Goal: Task Accomplishment & Management: Complete application form

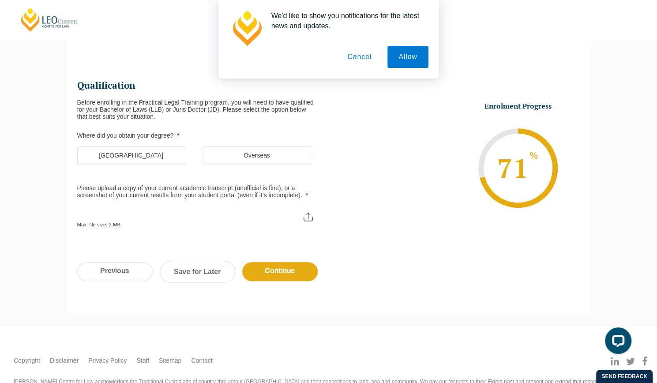
scroll to position [92, 0]
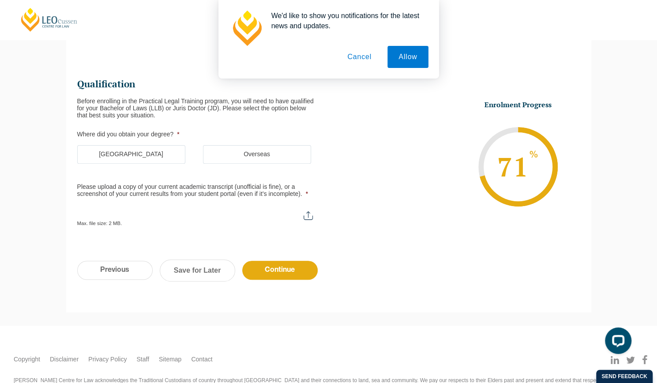
click at [305, 217] on input "Please upload a copy of your current academic transcript (unofficial is fine), …" at bounding box center [199, 212] width 244 height 15
type input "C:\fakepath\TRANSCRIPT Monash 2025.pdf"
click at [153, 210] on input "Please upload a copy of your current academic transcript (unofficial is fine), …" at bounding box center [199, 212] width 244 height 15
click at [155, 217] on input "Please upload a copy of your current academic transcript (unofficial is fine), …" at bounding box center [199, 212] width 244 height 15
type input "C:\fakepath\TRANSCRIPT Monash 2025.pdf"
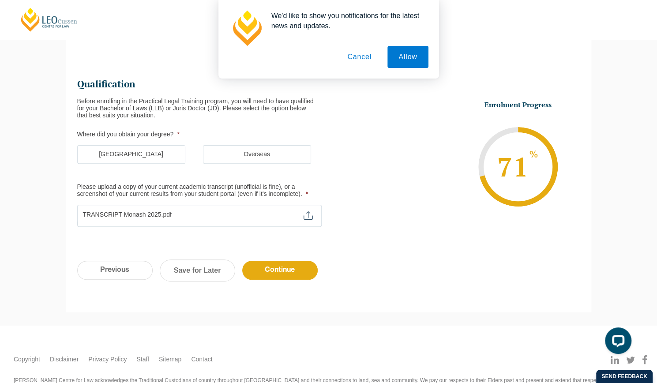
click at [363, 53] on button "Cancel" at bounding box center [359, 57] width 46 height 22
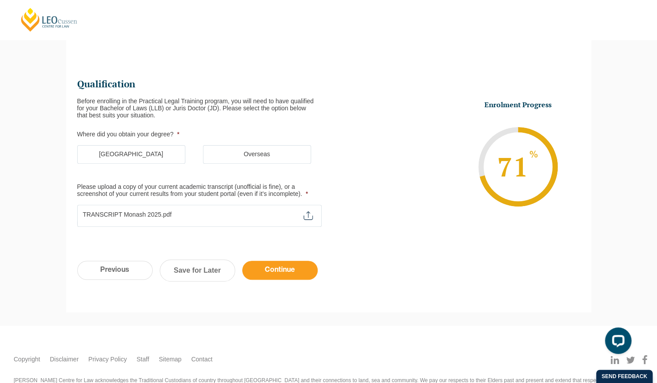
click at [262, 267] on input "Continue" at bounding box center [279, 270] width 75 height 19
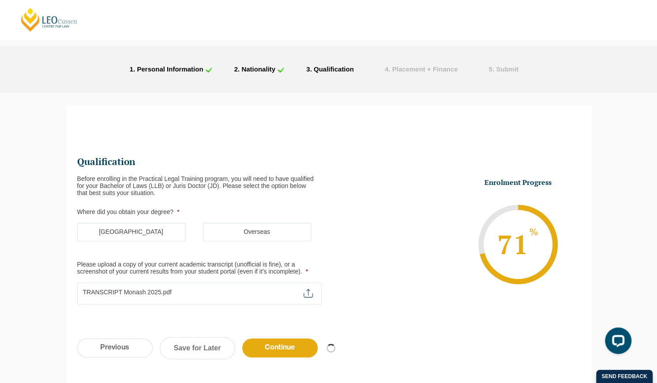
scroll to position [130, 0]
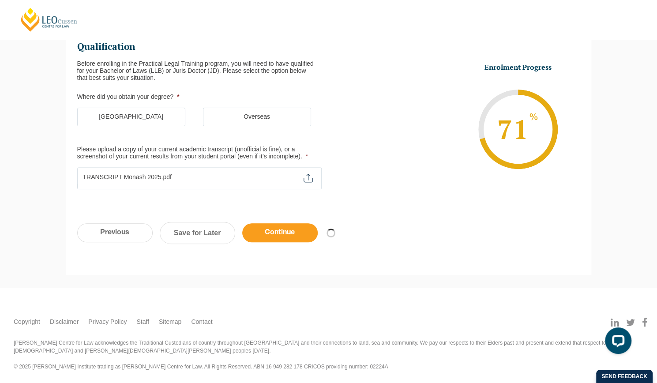
click at [262, 231] on input "Continue" at bounding box center [279, 232] width 75 height 19
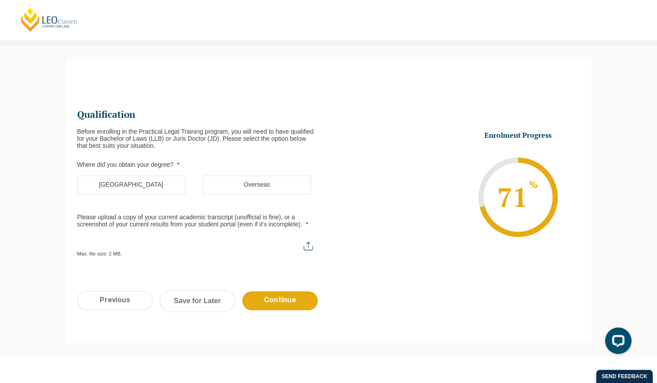
click at [163, 183] on label "[GEOGRAPHIC_DATA]" at bounding box center [131, 185] width 108 height 19
click at [0, 0] on input "[GEOGRAPHIC_DATA]" at bounding box center [0, 0] width 0 height 0
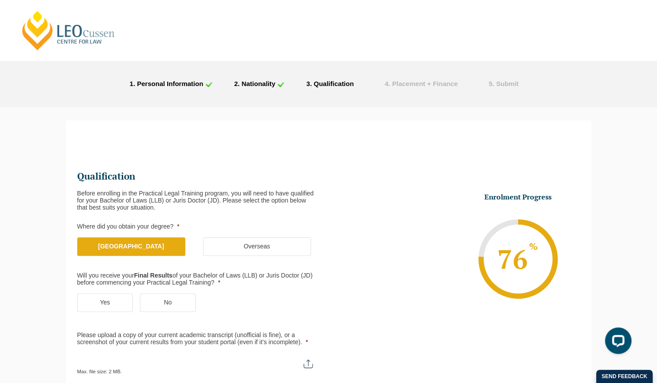
click at [229, 248] on label "Overseas" at bounding box center [257, 246] width 108 height 19
click at [0, 0] on input "Overseas" at bounding box center [0, 0] width 0 height 0
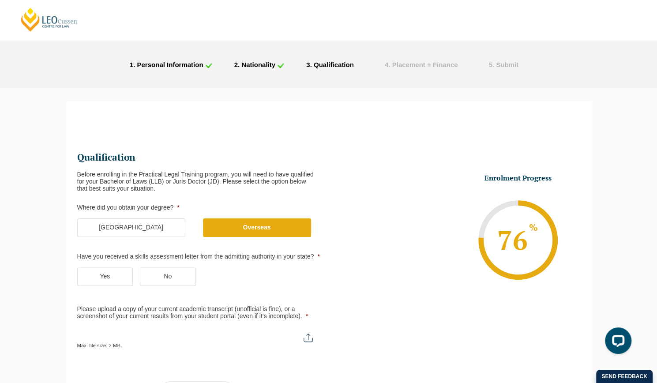
scroll to position [19, 0]
click at [108, 281] on label "Yes" at bounding box center [105, 276] width 56 height 19
click at [0, 0] on input "Yes" at bounding box center [0, 0] width 0 height 0
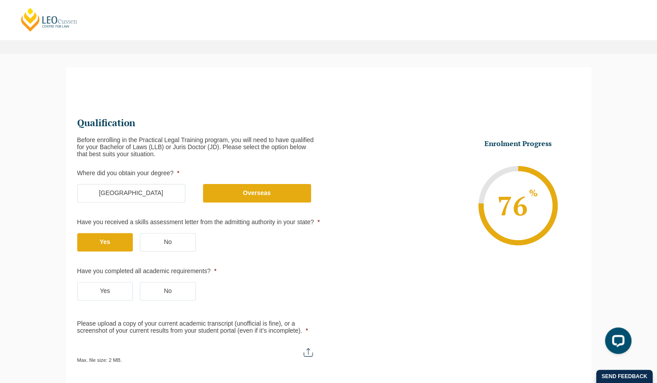
scroll to position [56, 0]
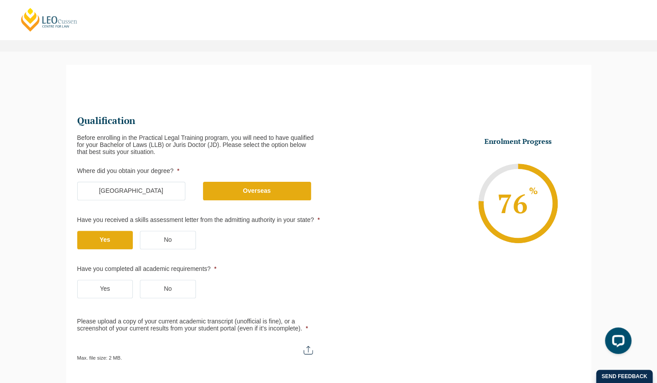
click at [107, 283] on label "Yes" at bounding box center [105, 289] width 56 height 19
click at [0, 0] on input "Yes" at bounding box center [0, 0] width 0 height 0
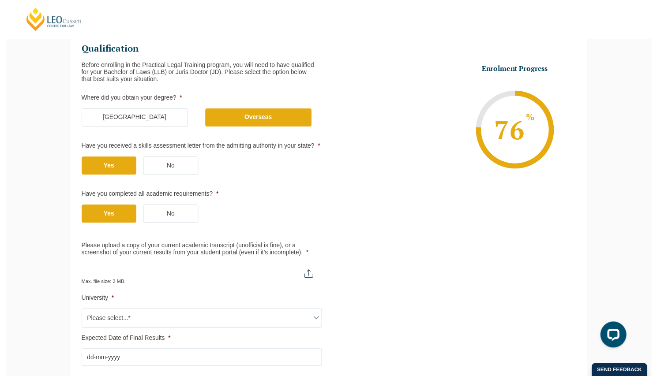
scroll to position [127, 0]
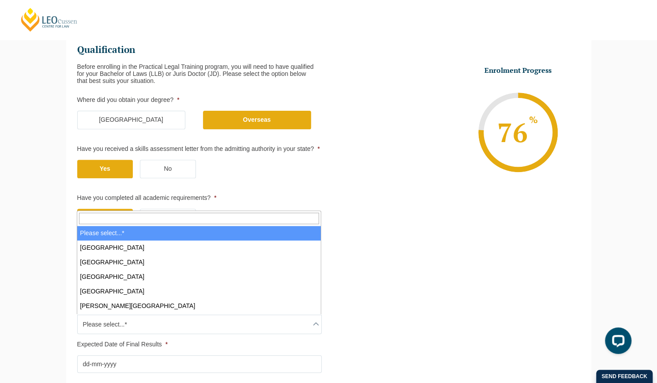
click at [307, 322] on span "Please select...*" at bounding box center [200, 324] width 244 height 19
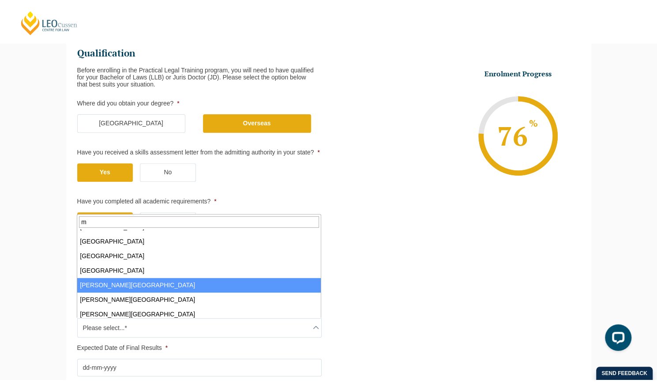
scroll to position [0, 0]
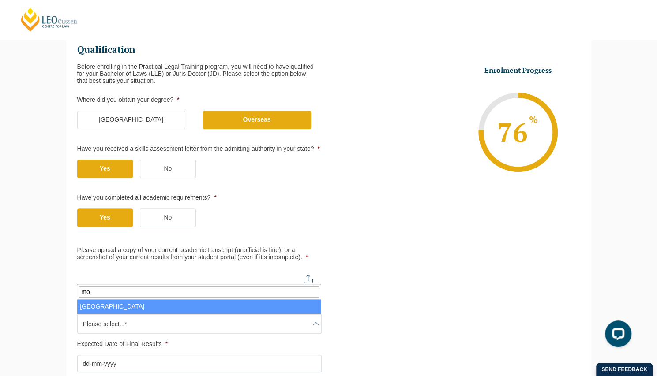
type input "mo"
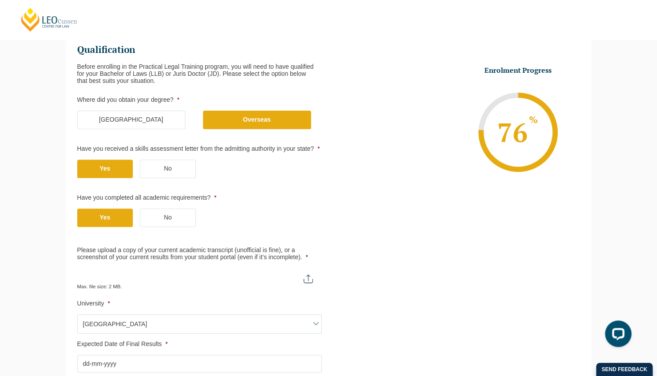
select select "[GEOGRAPHIC_DATA]"
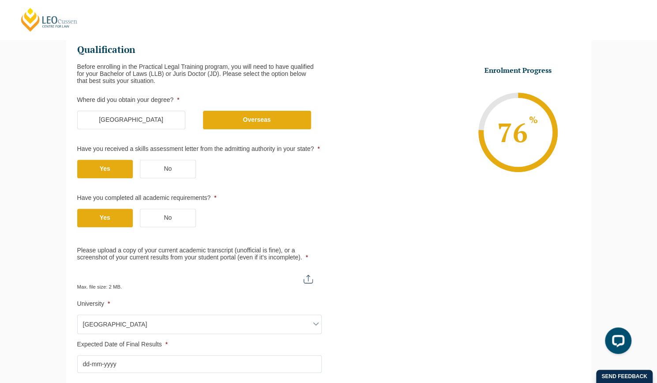
click at [309, 277] on input "Please upload a copy of your current academic transcript (unofficial is fine), …" at bounding box center [199, 275] width 244 height 15
type input "C:\fakepath\TRANSCRIPT Monash 2025.pdf"
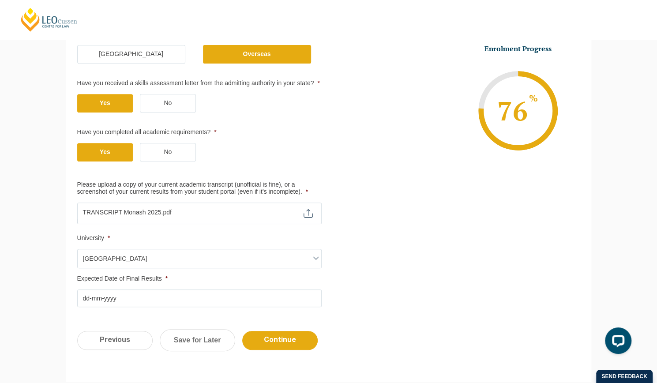
scroll to position [193, 0]
click at [178, 297] on input "Expected Date of Final Results *" at bounding box center [199, 298] width 244 height 18
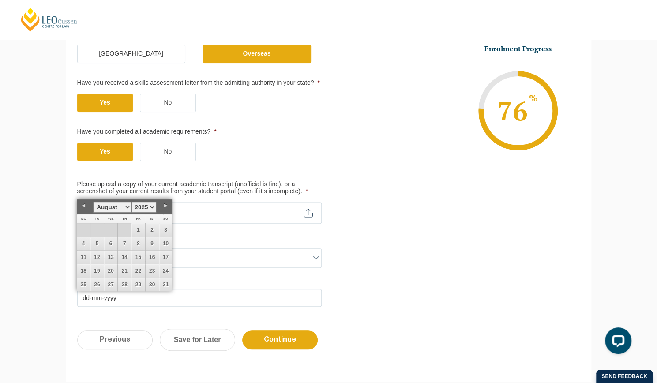
click at [165, 206] on link "Next" at bounding box center [165, 205] width 13 height 13
click at [377, 259] on ul "Qualification Before enrolling in the Practical Legal Training program, you wil…" at bounding box center [328, 141] width 503 height 331
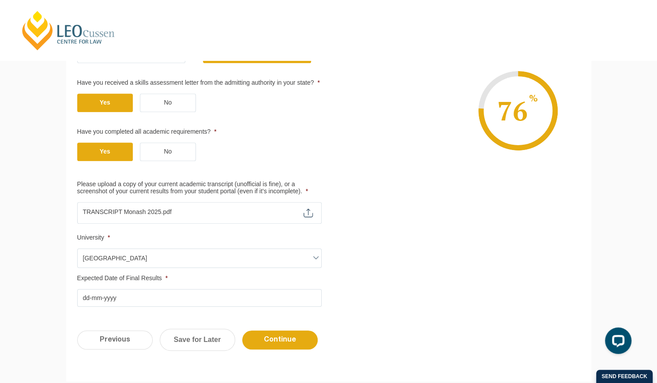
click at [272, 295] on input "Expected Date of Final Results *" at bounding box center [199, 298] width 244 height 18
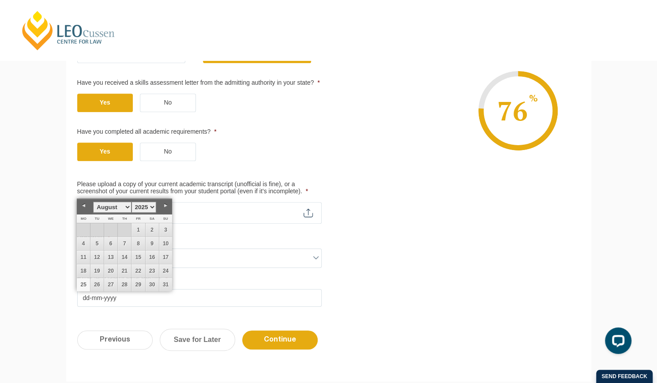
click at [84, 281] on link "25" at bounding box center [83, 284] width 13 height 13
type input "[DATE]"
click at [480, 312] on div "Qualification Before enrolling in the Practical Legal Training program, you wil…" at bounding box center [328, 130] width 525 height 379
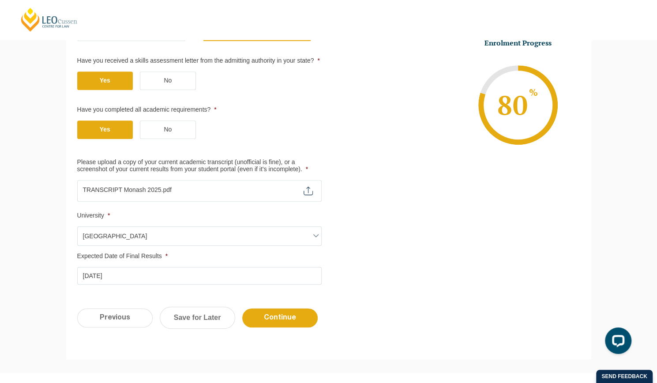
scroll to position [215, 0]
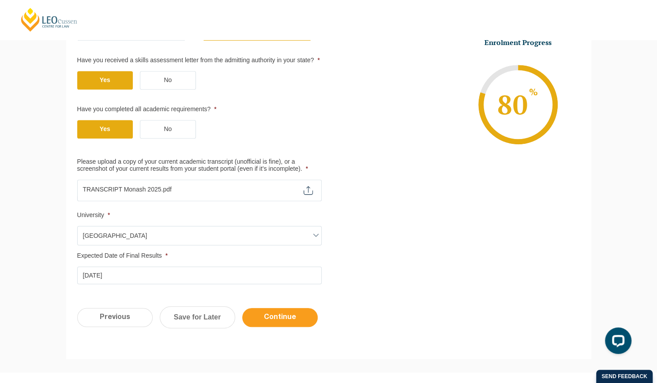
click at [295, 316] on input "Continue" at bounding box center [279, 317] width 75 height 19
click at [274, 320] on input "Continue" at bounding box center [279, 317] width 75 height 19
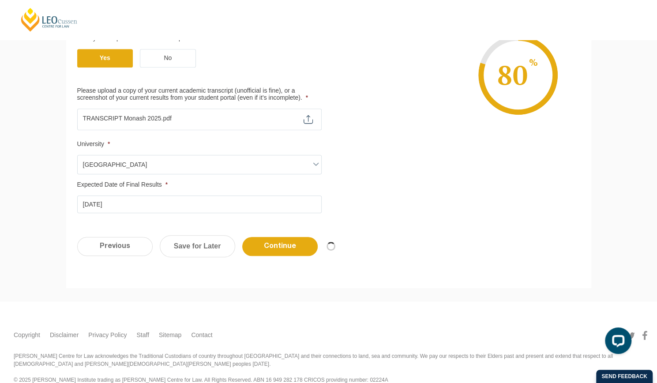
scroll to position [289, 0]
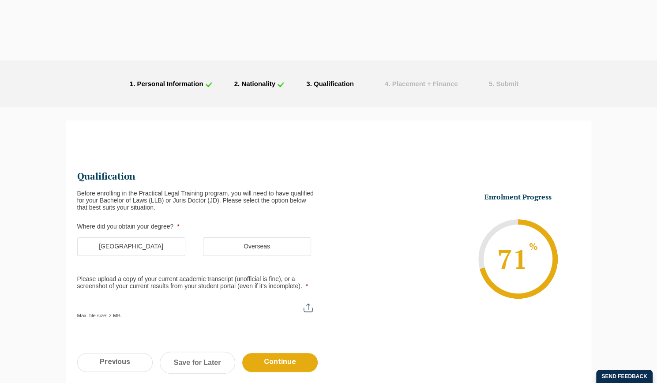
click at [251, 248] on label "Overseas" at bounding box center [257, 246] width 108 height 19
click at [0, 0] on input "Overseas" at bounding box center [0, 0] width 0 height 0
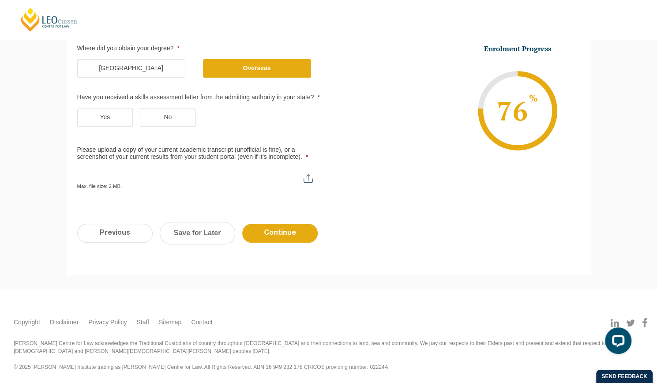
click at [119, 124] on label "Yes" at bounding box center [105, 117] width 56 height 19
click at [0, 0] on input "Yes" at bounding box center [0, 0] width 0 height 0
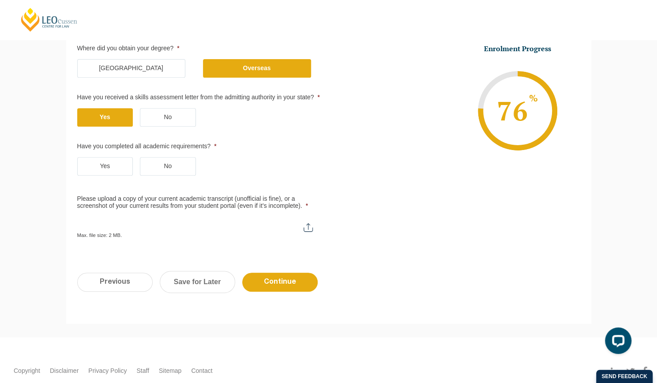
click at [98, 166] on label "Yes" at bounding box center [105, 166] width 56 height 19
click at [0, 0] on input "Yes" at bounding box center [0, 0] width 0 height 0
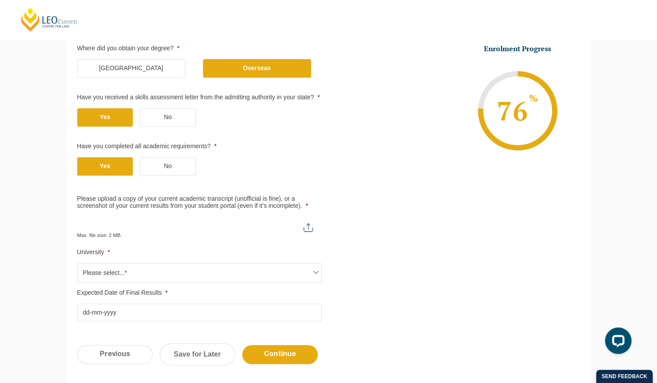
click at [314, 223] on input "Please upload a copy of your current academic transcript (unofficial is fine), …" at bounding box center [199, 224] width 244 height 15
type input "C:\fakepath\TRANSCRIPT Monash 2025.pdf"
click at [199, 268] on span "Please select...*" at bounding box center [200, 272] width 244 height 19
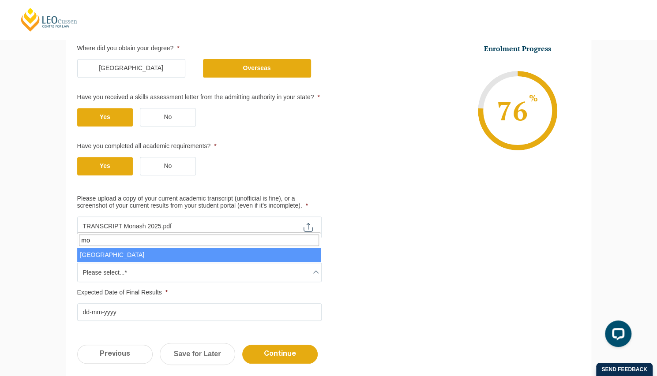
type input "mo"
select select "[GEOGRAPHIC_DATA]"
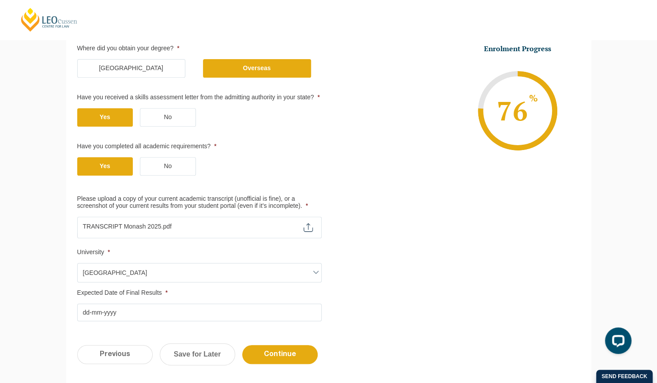
click at [162, 306] on input "Expected Date of Final Results *" at bounding box center [199, 313] width 244 height 18
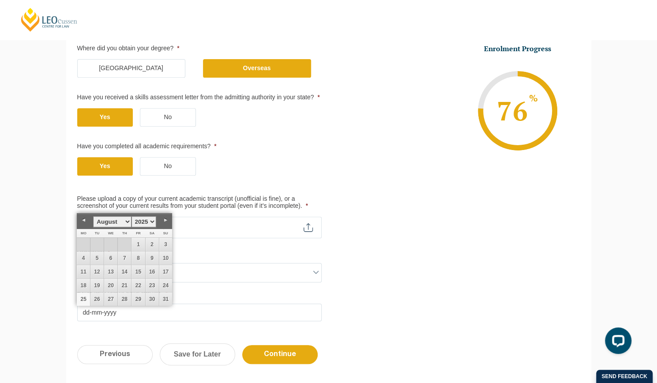
click at [83, 302] on link "25" at bounding box center [83, 299] width 13 height 13
type input "[DATE]"
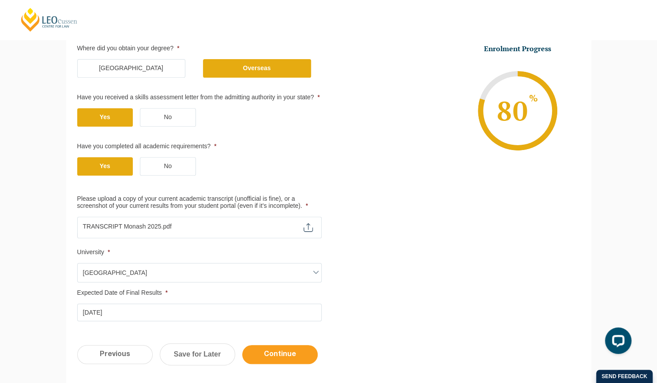
click at [279, 353] on input "Continue" at bounding box center [279, 354] width 75 height 19
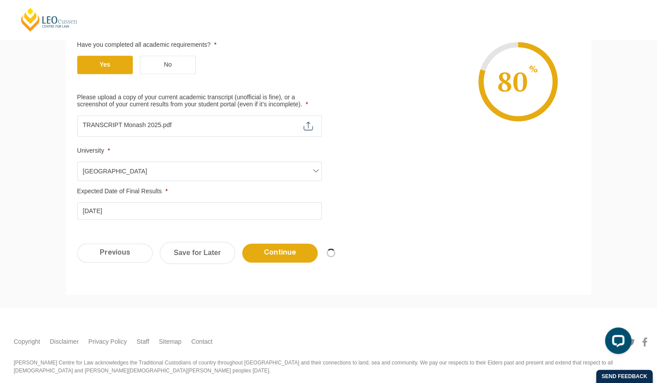
scroll to position [280, 0]
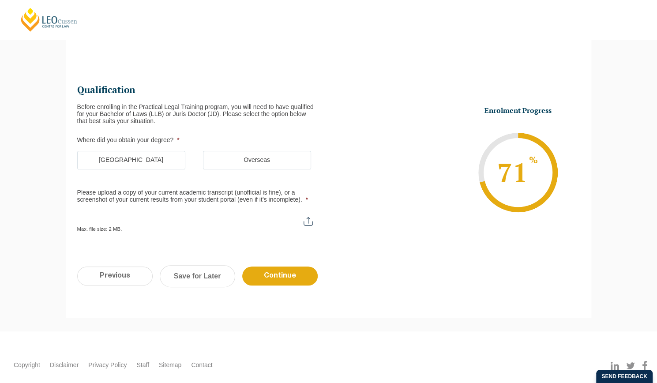
scroll to position [89, 0]
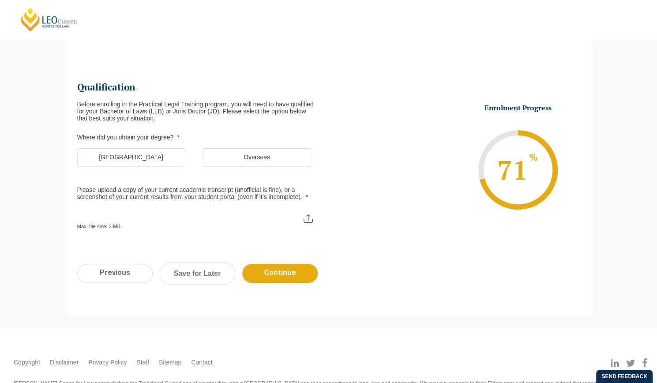
click at [248, 157] on label "Overseas" at bounding box center [257, 157] width 108 height 19
click at [0, 0] on input "Overseas" at bounding box center [0, 0] width 0 height 0
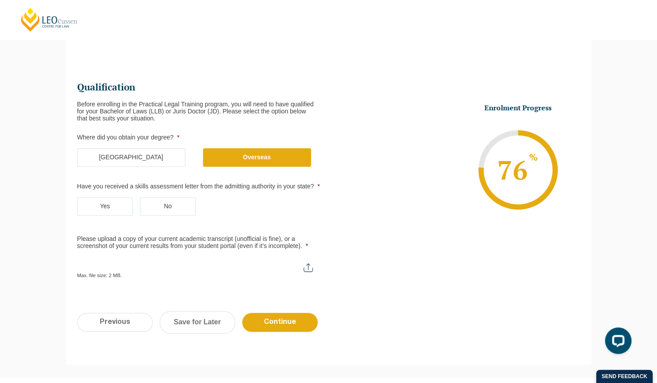
scroll to position [0, 0]
click at [93, 205] on label "Yes" at bounding box center [105, 206] width 56 height 19
click at [0, 0] on input "Yes" at bounding box center [0, 0] width 0 height 0
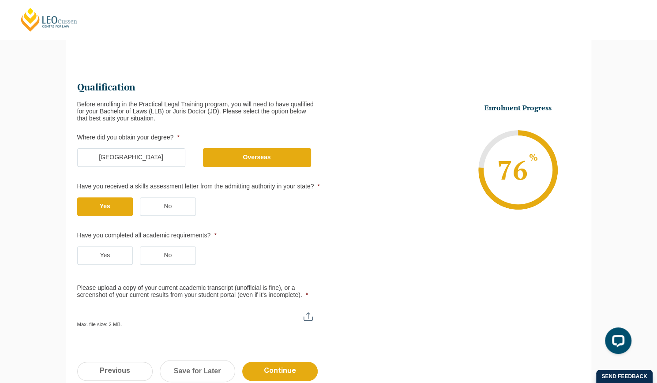
click at [104, 251] on label "Yes" at bounding box center [105, 255] width 56 height 19
click at [0, 0] on input "Yes" at bounding box center [0, 0] width 0 height 0
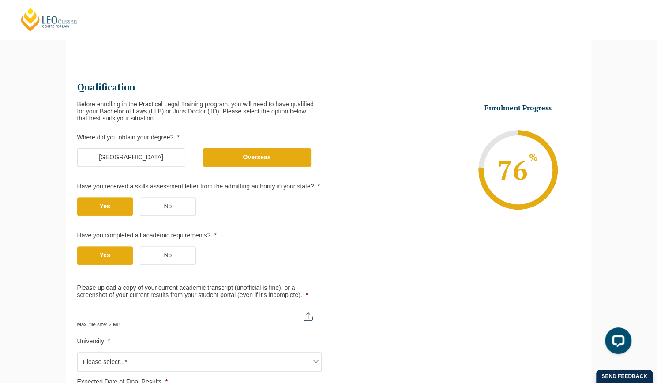
click at [306, 311] on input "Please upload a copy of your current academic transcript (unofficial is fine), …" at bounding box center [199, 313] width 244 height 15
type input "C:\fakepath\TRANSCRIPT Monash 2025.pdf"
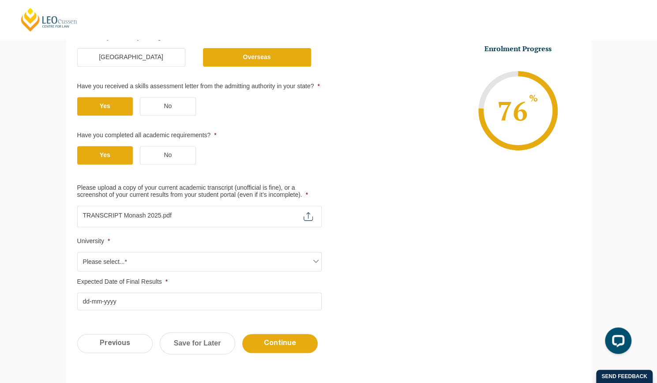
scroll to position [190, 0]
click at [199, 258] on span "Please select...*" at bounding box center [200, 261] width 244 height 19
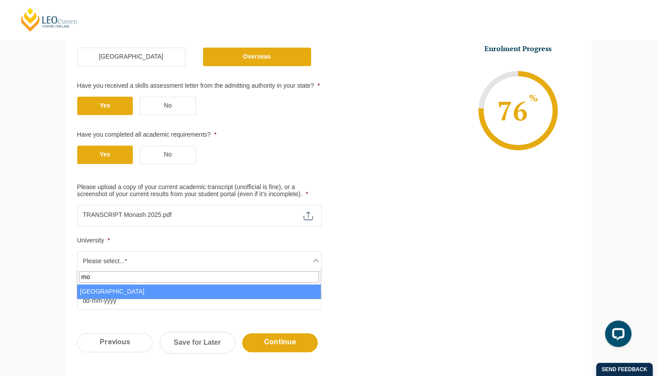
type input "mo"
select select "[GEOGRAPHIC_DATA]"
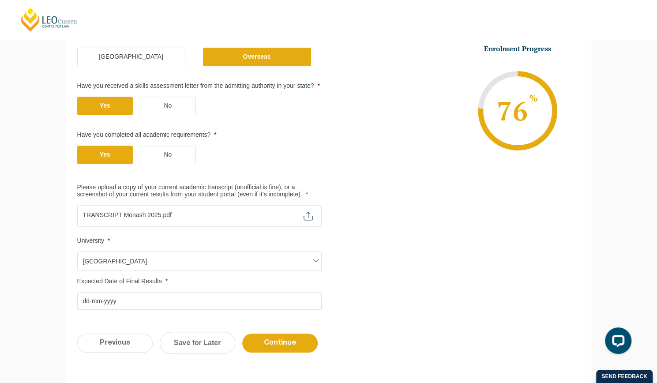
click at [173, 298] on input "Expected Date of Final Results *" at bounding box center [199, 301] width 244 height 18
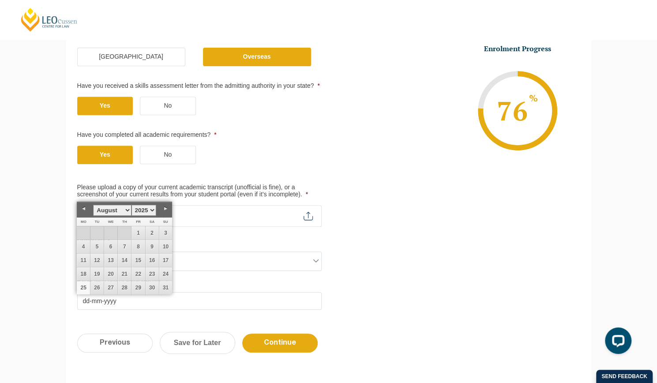
click at [88, 290] on link "25" at bounding box center [83, 287] width 13 height 13
type input "[DATE]"
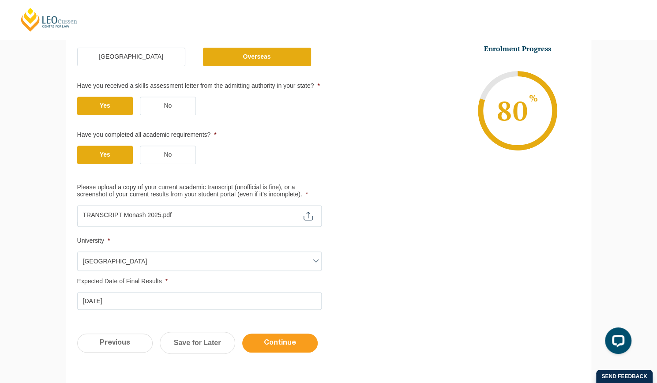
click at [270, 334] on input "Continue" at bounding box center [279, 343] width 75 height 19
click at [272, 340] on input "Continue" at bounding box center [279, 343] width 75 height 19
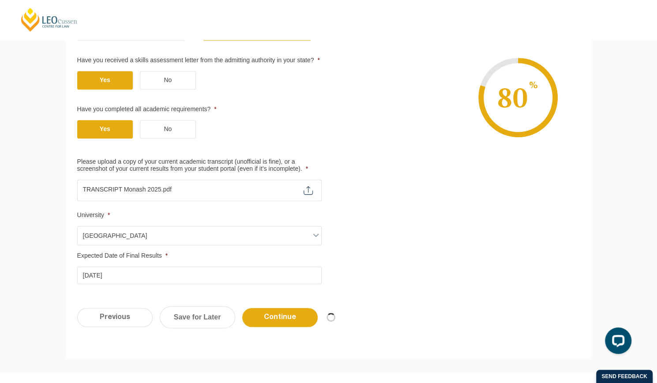
scroll to position [299, 0]
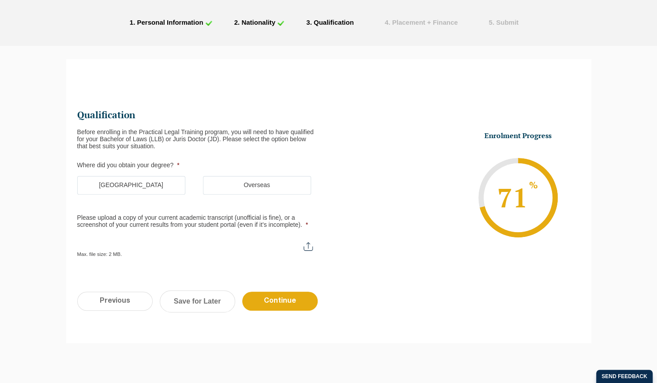
scroll to position [62, 0]
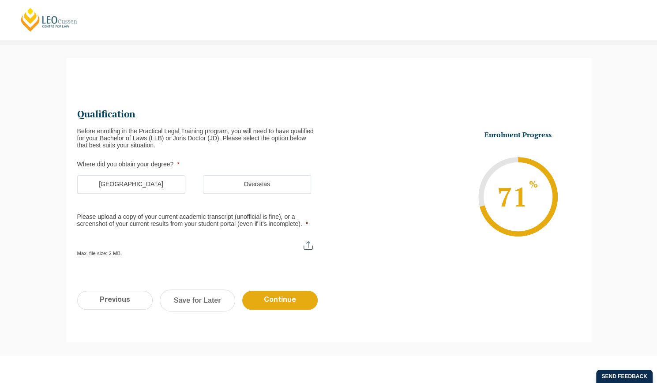
click at [255, 182] on label "Overseas" at bounding box center [257, 184] width 108 height 19
click at [0, 0] on input "Overseas" at bounding box center [0, 0] width 0 height 0
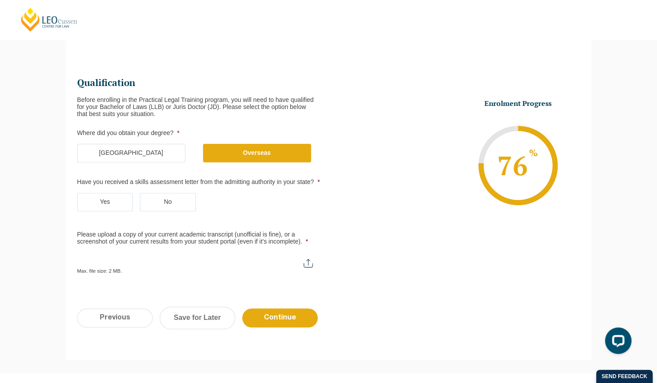
scroll to position [94, 0]
click at [105, 197] on label "Yes" at bounding box center [105, 201] width 56 height 19
click at [0, 0] on input "Yes" at bounding box center [0, 0] width 0 height 0
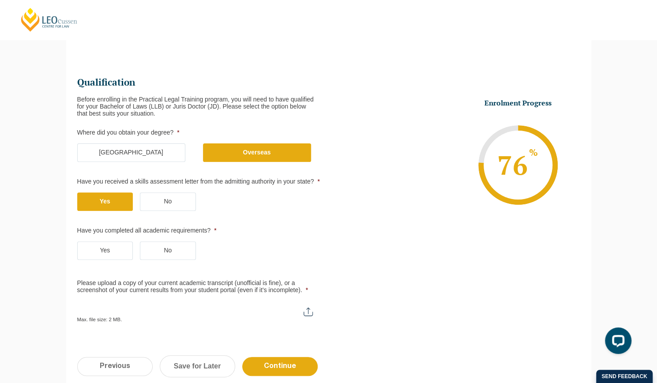
click at [103, 244] on label "Yes" at bounding box center [105, 250] width 56 height 19
click at [0, 0] on input "Yes" at bounding box center [0, 0] width 0 height 0
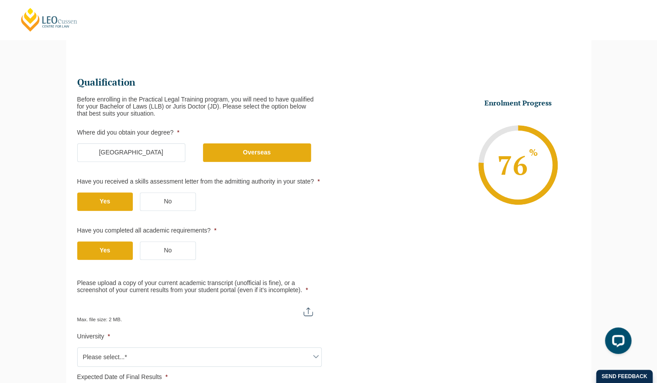
click at [166, 311] on input "Please upload a copy of your current academic transcript (unofficial is fine), …" at bounding box center [199, 308] width 244 height 15
type input "C:\fakepath\TRANSCRIPT Monash 2025.pdf"
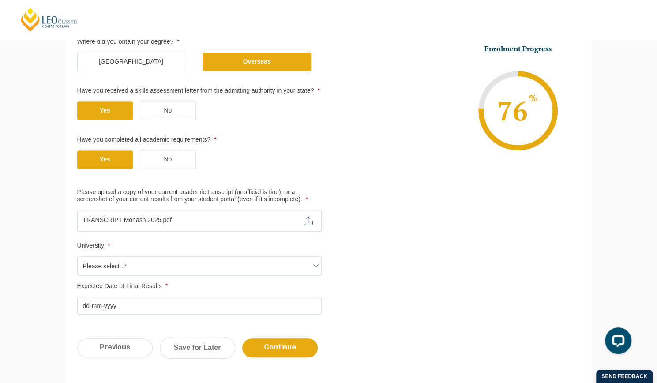
click at [166, 270] on span "Please select...*" at bounding box center [200, 266] width 244 height 19
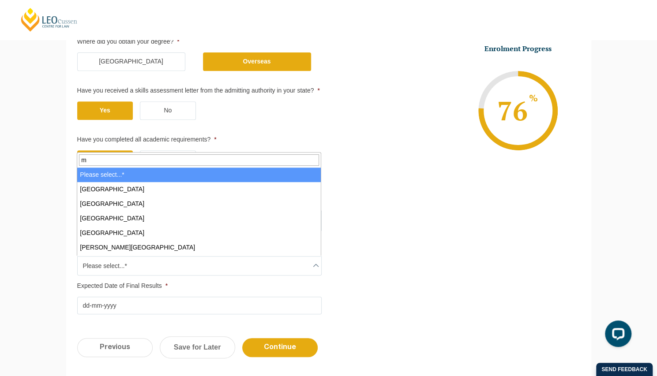
type input "mo"
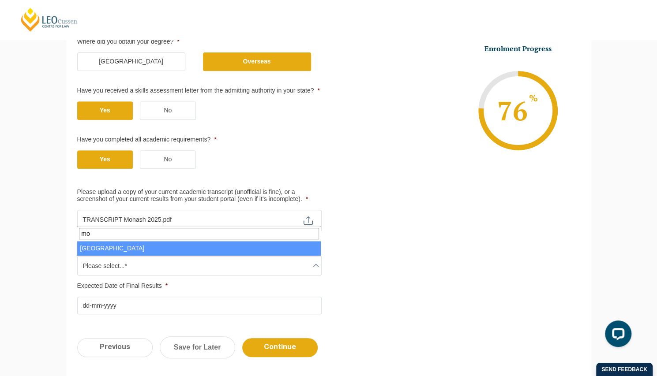
select select "[GEOGRAPHIC_DATA]"
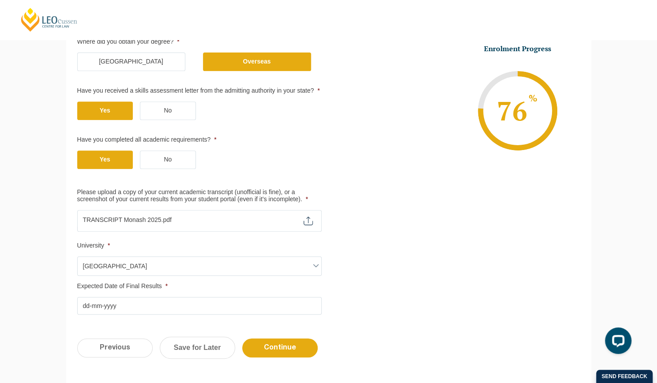
click at [155, 301] on input "Expected Date of Final Results *" at bounding box center [199, 306] width 244 height 18
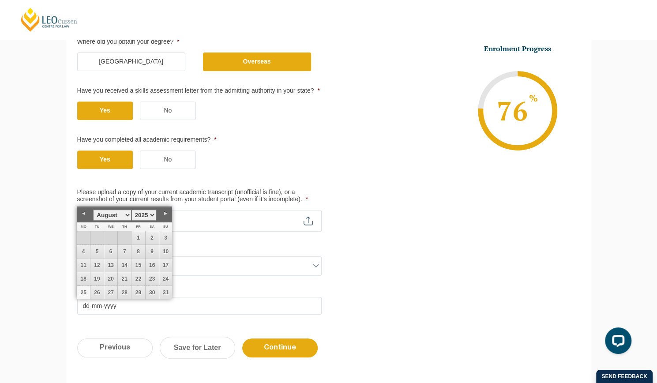
click at [83, 297] on link "25" at bounding box center [83, 292] width 13 height 13
type input "[DATE]"
click at [83, 297] on link "25" at bounding box center [83, 292] width 13 height 13
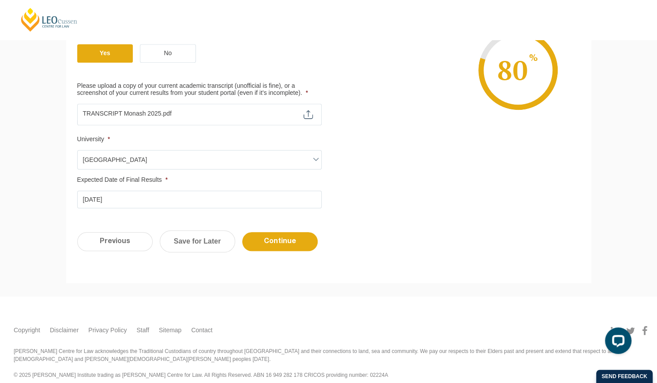
scroll to position [299, 0]
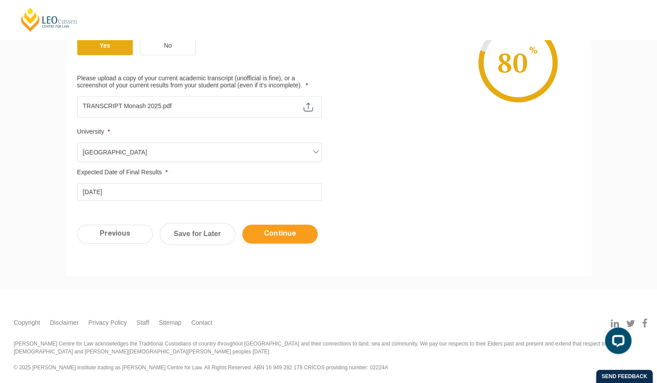
click at [277, 236] on input "Continue" at bounding box center [279, 234] width 75 height 19
click at [131, 234] on input "Previous" at bounding box center [114, 234] width 75 height 19
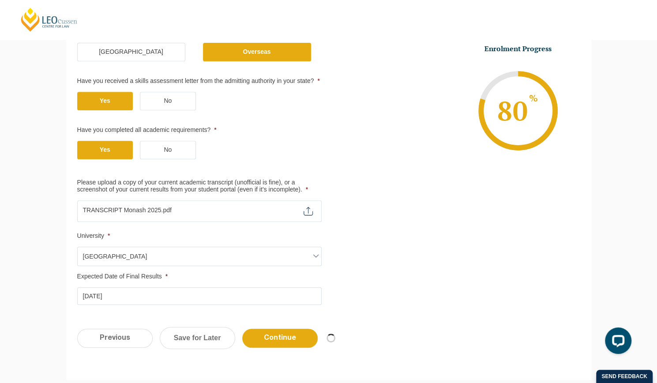
scroll to position [196, 0]
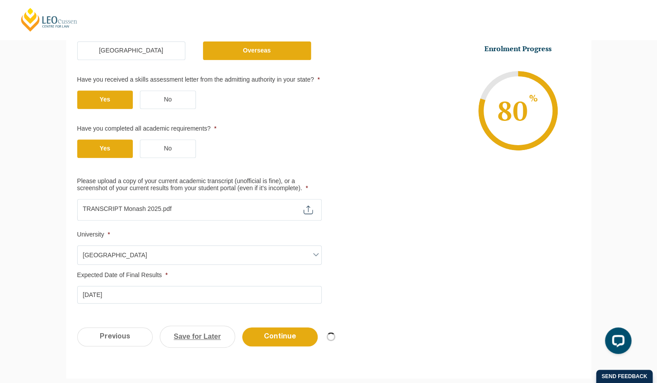
click at [201, 329] on link "Save for Later" at bounding box center [197, 337] width 75 height 22
click at [194, 339] on link "Save for Later" at bounding box center [197, 337] width 75 height 22
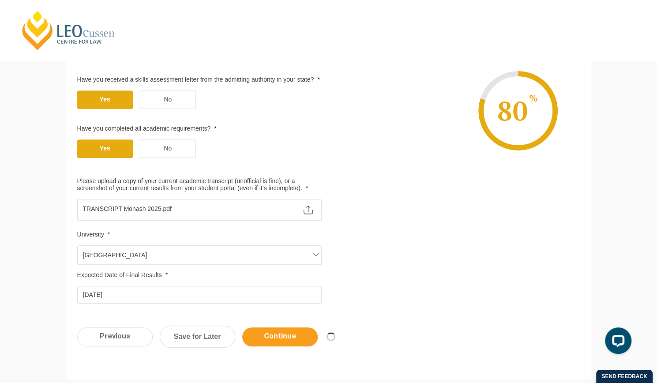
click at [280, 337] on input "Continue" at bounding box center [279, 336] width 75 height 19
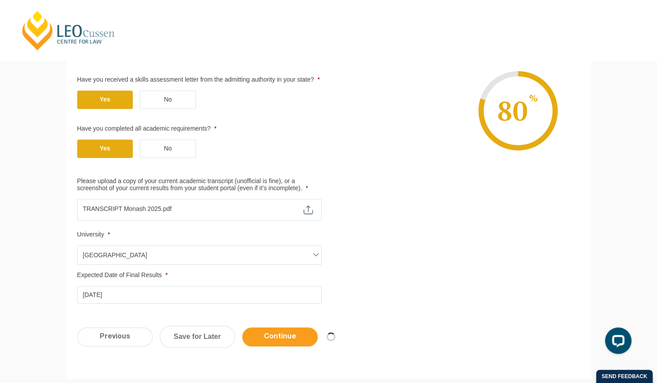
click at [280, 337] on input "Continue" at bounding box center [279, 336] width 75 height 19
click at [128, 338] on input "Previous" at bounding box center [114, 336] width 75 height 19
